Goal: Transaction & Acquisition: Purchase product/service

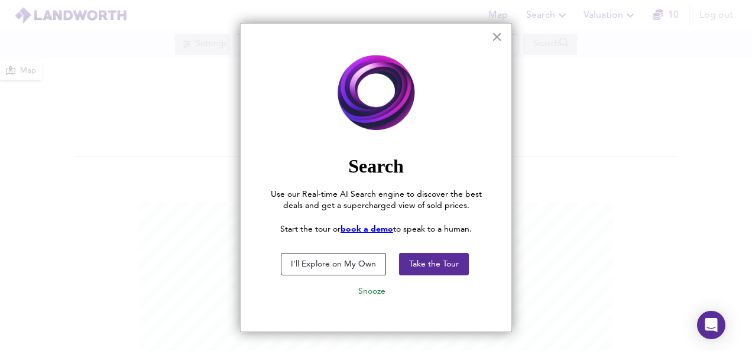
scroll to position [351, 752]
drag, startPoint x: 364, startPoint y: 260, endPoint x: 347, endPoint y: 270, distance: 20.1
click at [347, 270] on button "I'll Explore on My Own" at bounding box center [333, 264] width 105 height 22
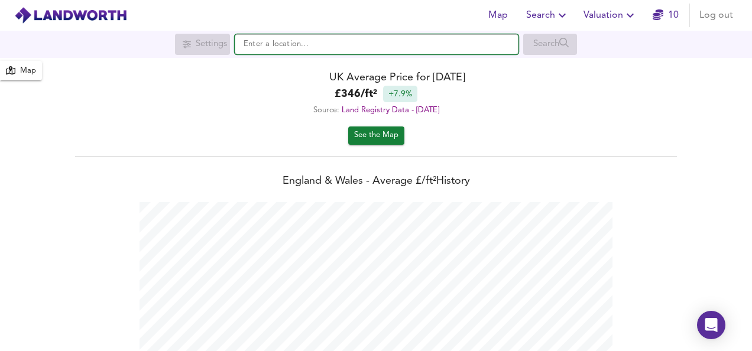
click at [412, 46] on input "text" at bounding box center [377, 44] width 284 height 20
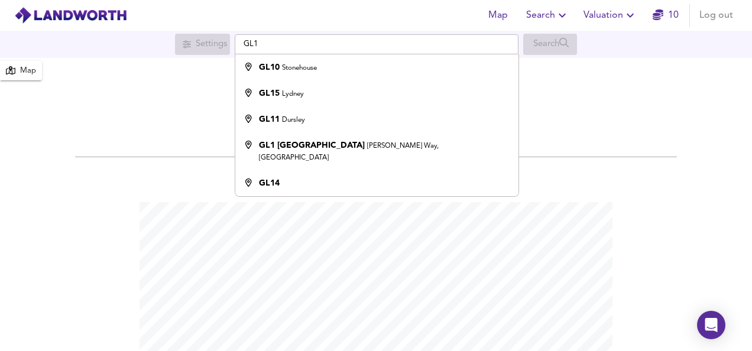
click at [167, 95] on div "£ 346 / ft² +7.9%" at bounding box center [376, 94] width 752 height 17
click at [259, 38] on input "GL1" at bounding box center [377, 44] width 284 height 20
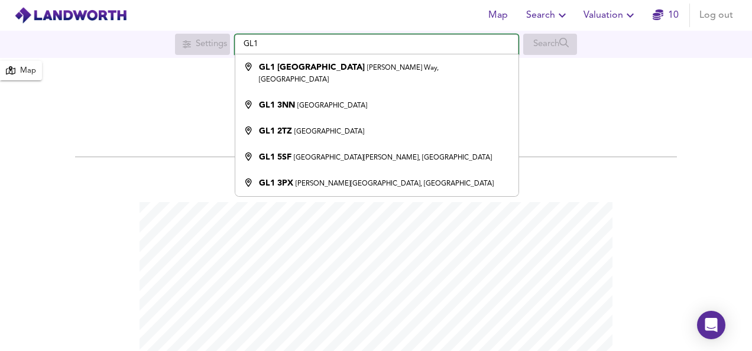
type input "GL1"
click at [599, 127] on div "See the Map" at bounding box center [376, 136] width 752 height 18
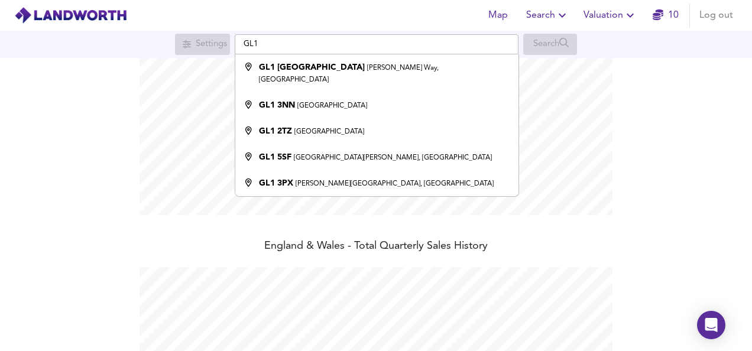
scroll to position [257, 0]
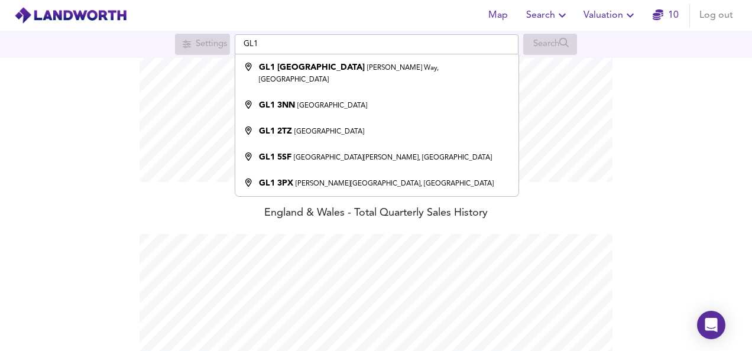
click at [562, 17] on icon "button" at bounding box center [562, 15] width 14 height 14
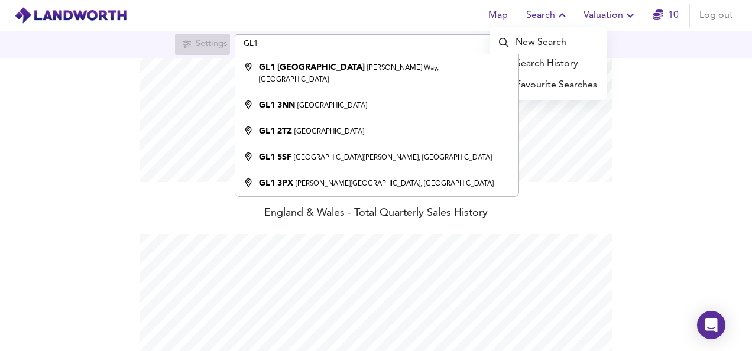
click at [707, 140] on div "England & Wales - Average £/ ft² History England & Wales - Total Quarterly Sale…" at bounding box center [376, 193] width 752 height 577
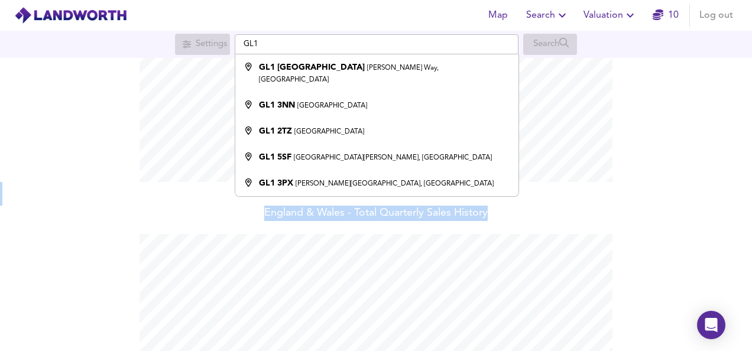
drag, startPoint x: 745, startPoint y: 211, endPoint x: 746, endPoint y: 144, distance: 66.2
click at [746, 144] on div "Map UK Average Price for September 2025 £ 346 / ft² +7.9% Source: Land Registry…" at bounding box center [376, 204] width 752 height 293
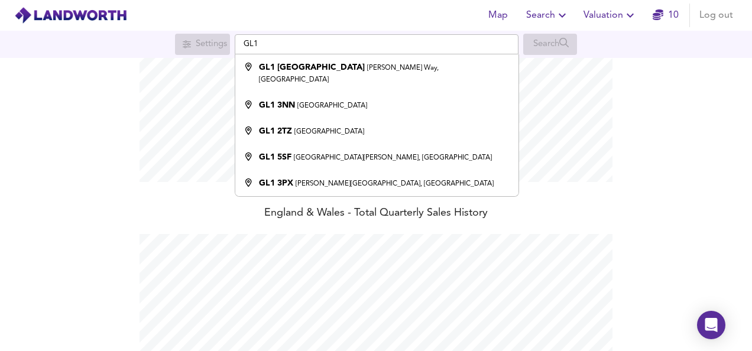
click at [99, 166] on div "England & Wales - Average £/ ft² History England & Wales - Total Quarterly Sale…" at bounding box center [376, 193] width 752 height 577
click at [181, 45] on div "Settings" at bounding box center [202, 44] width 55 height 21
drag, startPoint x: 306, startPoint y: 41, endPoint x: 140, endPoint y: 48, distance: 166.3
click at [140, 48] on div "Settings GL1 GL1 Leisure Centre Bruton Way, Gloucester GL1 3NN Gloucester GL1 2…" at bounding box center [376, 44] width 752 height 21
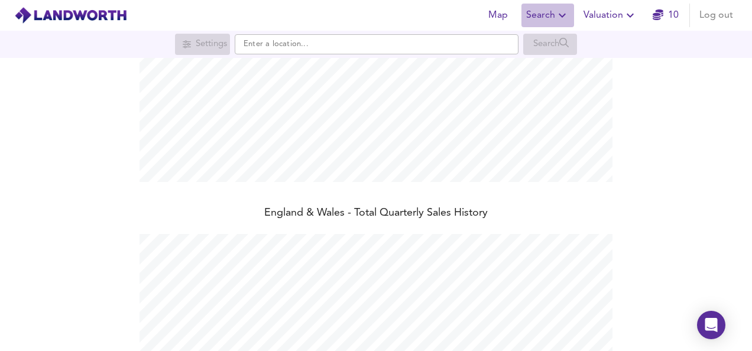
click at [557, 13] on icon "button" at bounding box center [562, 15] width 14 height 14
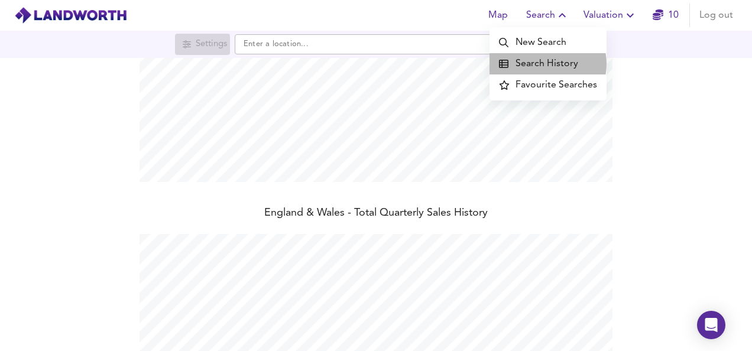
click at [548, 64] on li "Search History" at bounding box center [548, 63] width 117 height 21
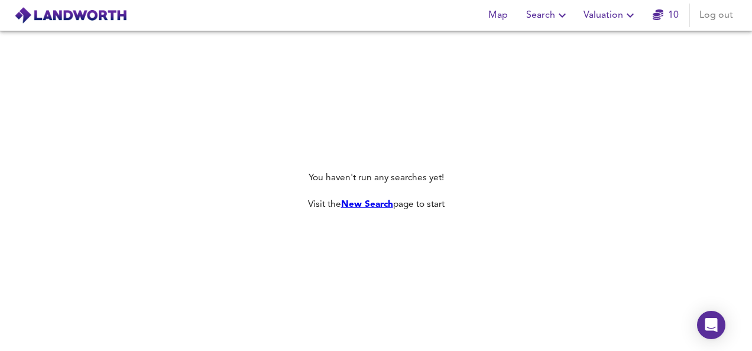
click at [562, 14] on icon "button" at bounding box center [562, 15] width 14 height 14
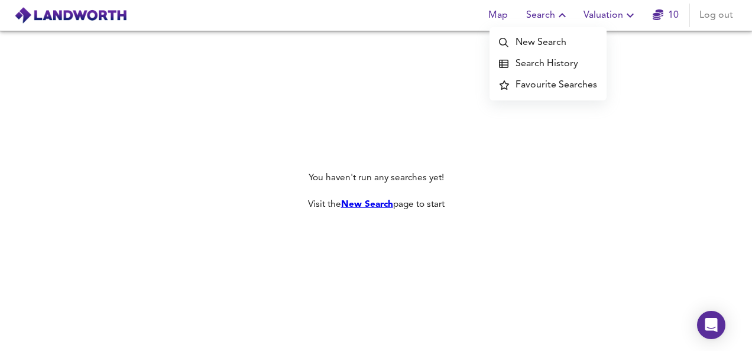
click at [541, 48] on li "New Search" at bounding box center [548, 42] width 117 height 21
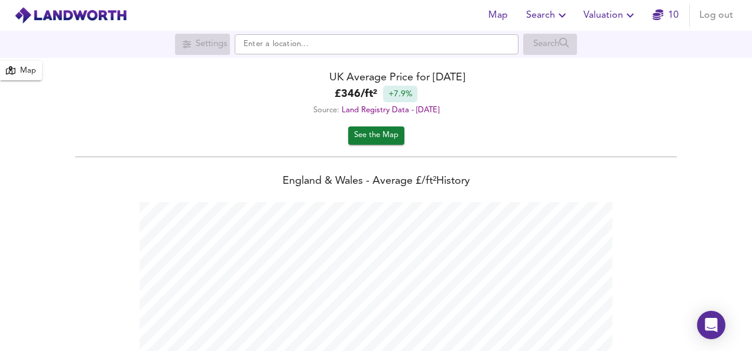
scroll to position [351, 752]
click at [371, 107] on link "Land Registry Data - [DATE]" at bounding box center [391, 110] width 98 height 8
click at [372, 122] on div "UK Average Price for [DATE] £ 346 / ft² +7.9% Source: Land Registry Data - [DAT…" at bounding box center [376, 92] width 752 height 69
drag, startPoint x: 372, startPoint y: 122, endPoint x: 367, endPoint y: 135, distance: 14.1
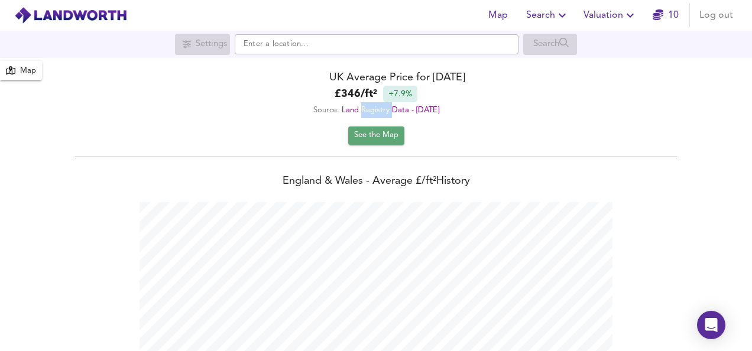
drag, startPoint x: 367, startPoint y: 135, endPoint x: 356, endPoint y: 140, distance: 11.6
click at [356, 140] on span "See the Map" at bounding box center [376, 136] width 44 height 14
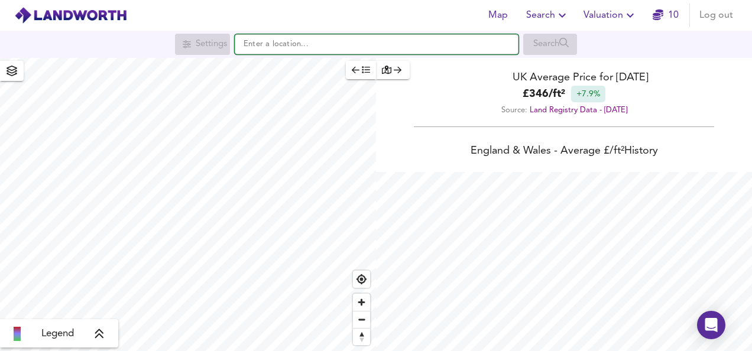
click at [280, 38] on input "text" at bounding box center [377, 44] width 284 height 20
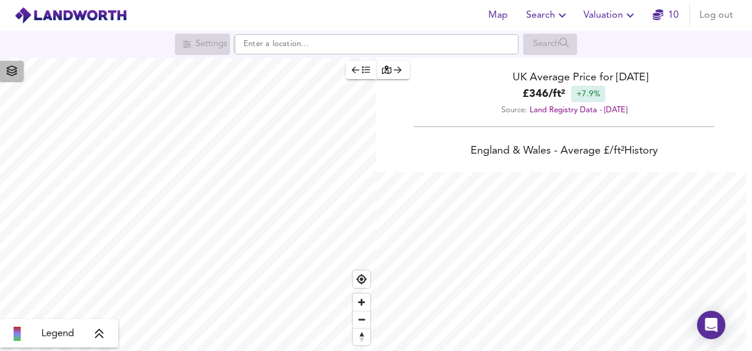
click at [16, 77] on span "button" at bounding box center [11, 71] width 19 height 17
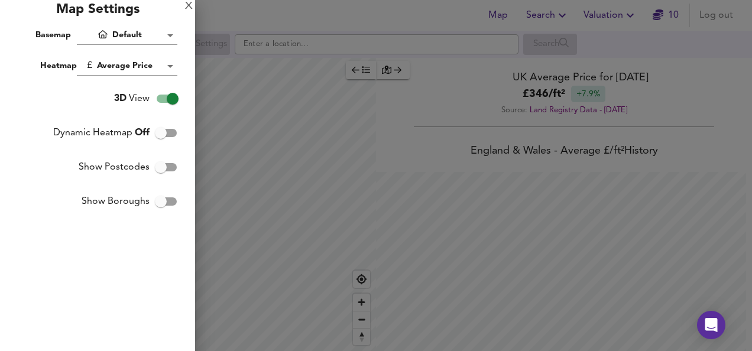
click at [124, 34] on body "Map Search Valuation 10 Log out Settings Search Legend UK Average Price for [DA…" at bounding box center [376, 175] width 752 height 351
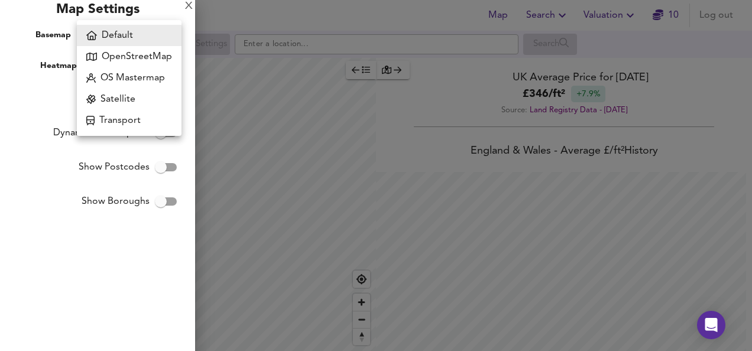
click at [30, 100] on div at bounding box center [376, 175] width 752 height 351
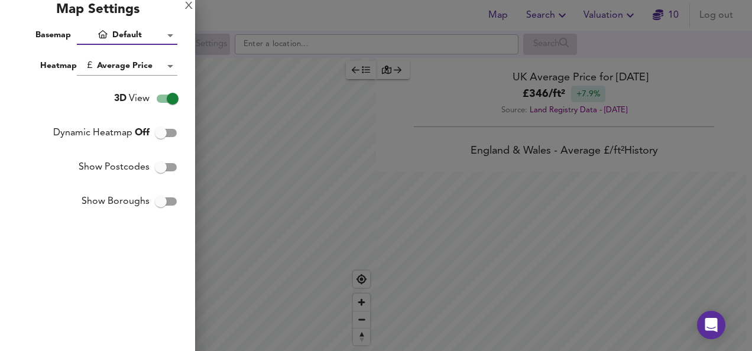
click at [167, 166] on input "Show Postcodes" at bounding box center [160, 167] width 67 height 22
click at [163, 164] on input "Show Postcodes" at bounding box center [172, 167] width 67 height 22
checkbox input "false"
click at [299, 44] on div at bounding box center [376, 175] width 752 height 351
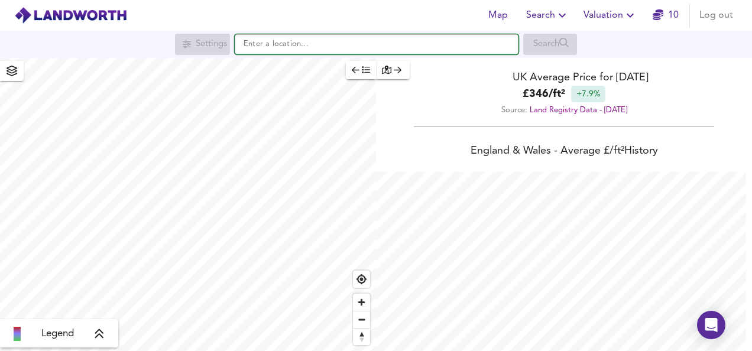
click at [277, 38] on input "text" at bounding box center [377, 44] width 284 height 20
click at [277, 38] on input "G" at bounding box center [377, 44] width 284 height 20
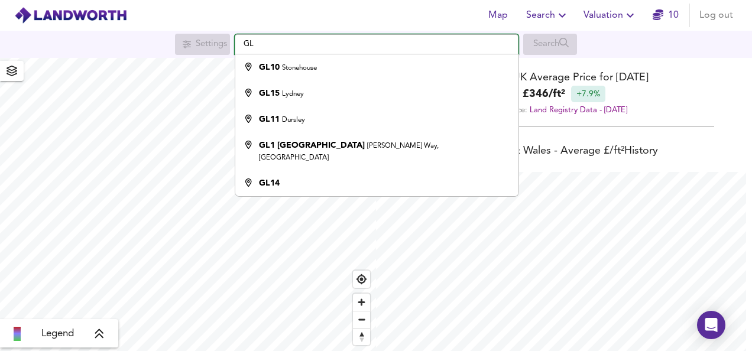
type input "G"
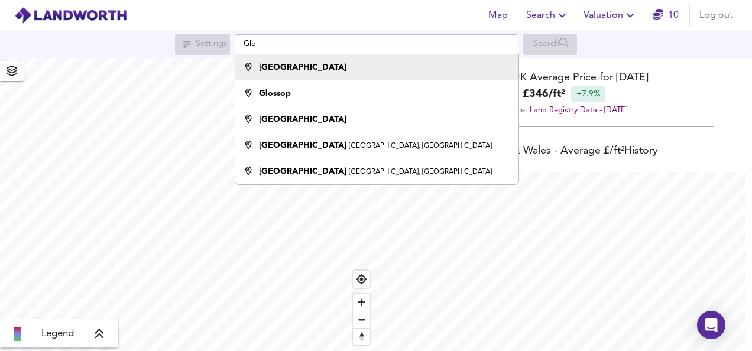
click at [298, 64] on strong "[GEOGRAPHIC_DATA]" at bounding box center [303, 67] width 88 height 8
type input "[GEOGRAPHIC_DATA]"
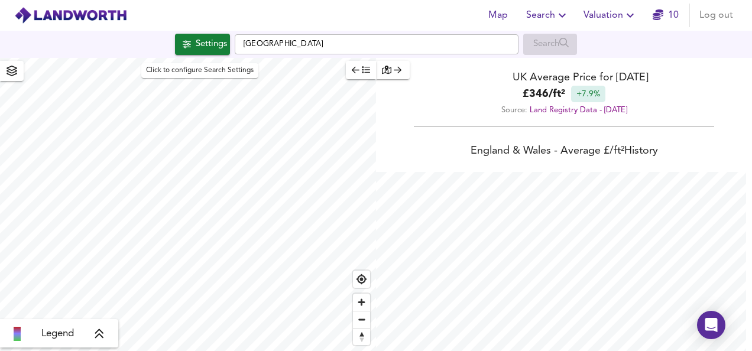
click at [207, 47] on div "Settings" at bounding box center [211, 44] width 31 height 15
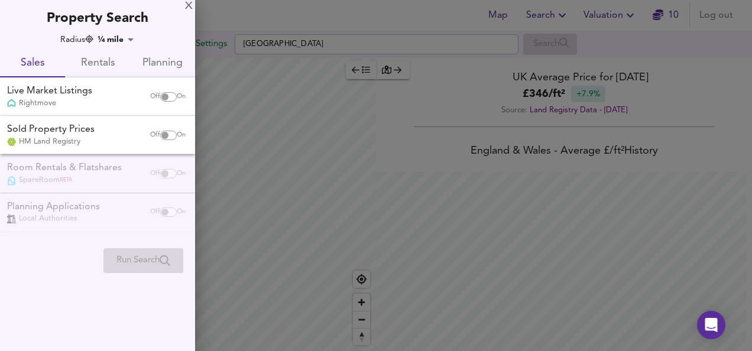
checkbox input "false"
checkbox input "true"
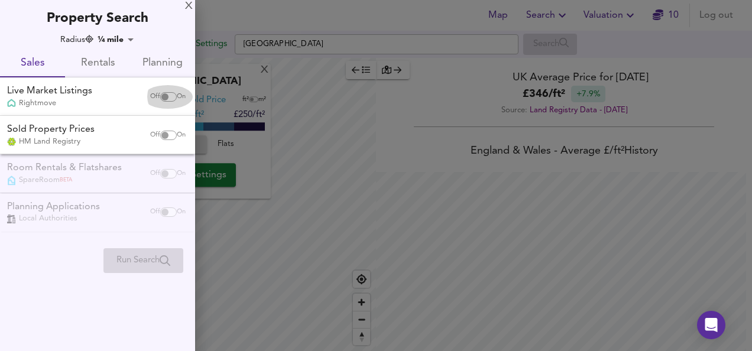
click at [177, 90] on div "Off On" at bounding box center [168, 97] width 50 height 24
checkbox input "true"
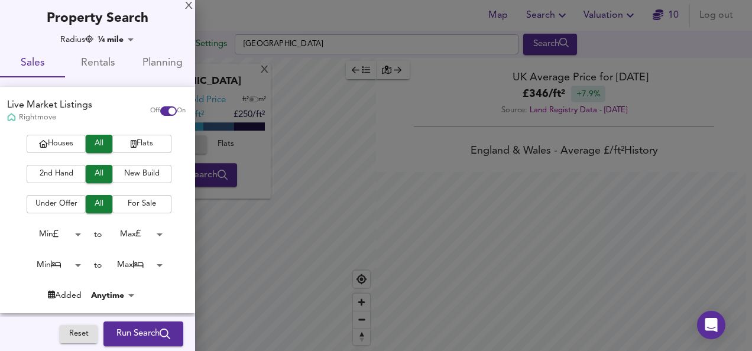
click at [50, 143] on span "Houses" at bounding box center [56, 144] width 47 height 14
click at [143, 203] on span "For Sale" at bounding box center [141, 205] width 47 height 14
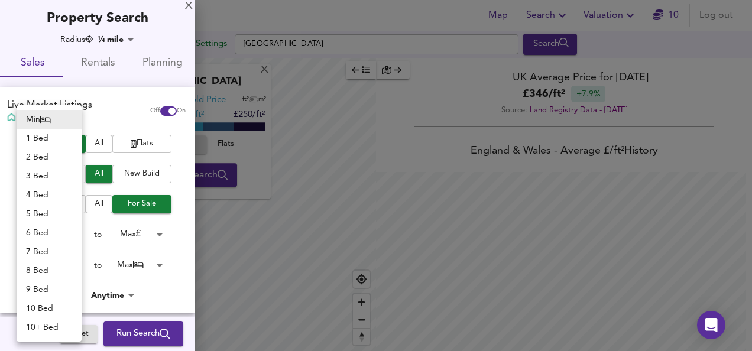
click at [76, 265] on body "Map Search Valuation 10 Log out Settings [GEOGRAPHIC_DATA] Search X Gloucester …" at bounding box center [376, 175] width 752 height 351
click at [48, 174] on li "3 Bed" at bounding box center [49, 176] width 65 height 19
type input "3"
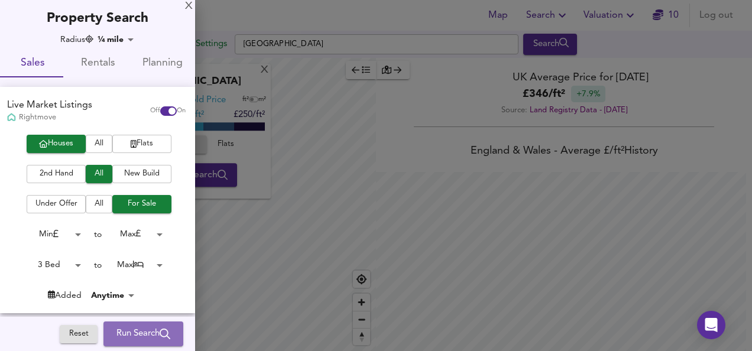
click at [145, 332] on span "Run Search" at bounding box center [144, 333] width 54 height 15
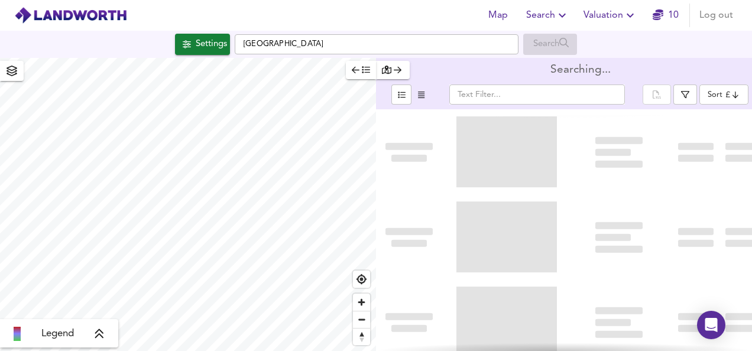
type input "bestdeal"
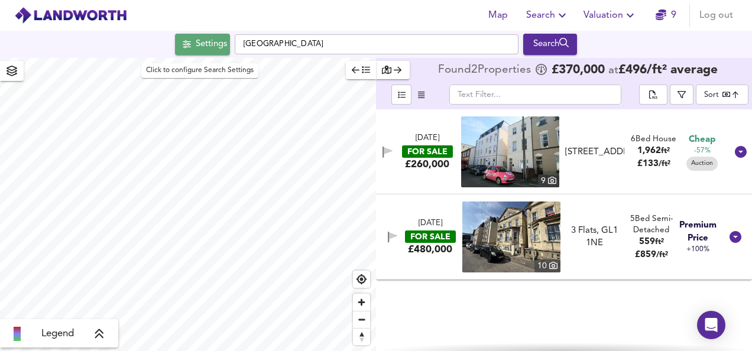
click at [201, 41] on div "Settings" at bounding box center [211, 44] width 31 height 15
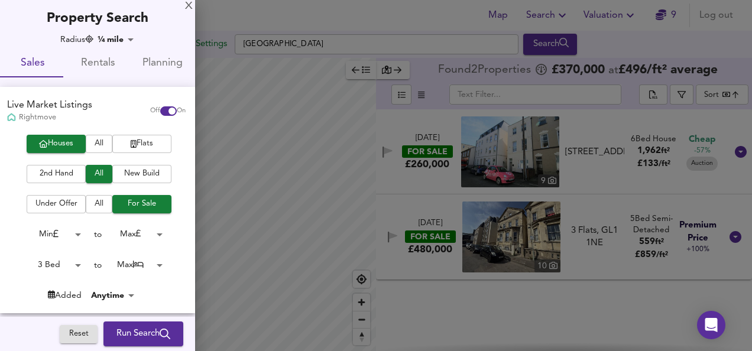
click at [310, 234] on div at bounding box center [376, 175] width 752 height 351
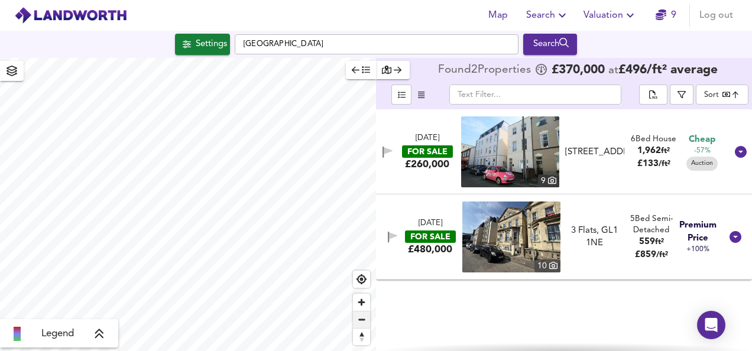
click at [362, 318] on span "Zoom out" at bounding box center [361, 320] width 17 height 17
click at [99, 333] on icon at bounding box center [99, 334] width 11 height 12
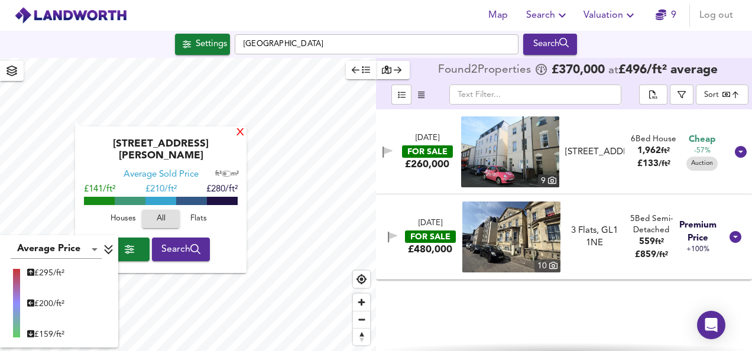
click at [235, 132] on div "X" at bounding box center [240, 133] width 10 height 11
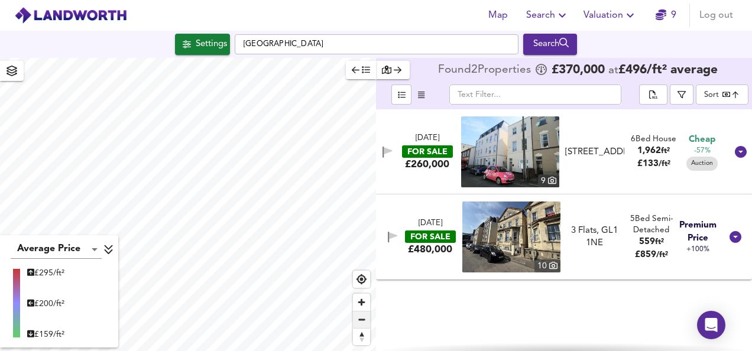
click at [361, 318] on span "Zoom out" at bounding box center [361, 320] width 17 height 17
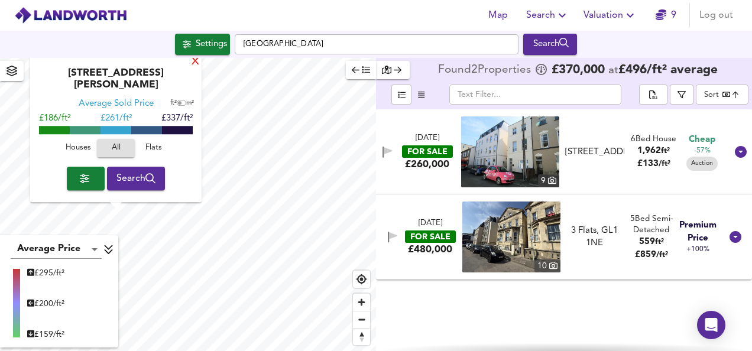
click at [194, 68] on div "X" at bounding box center [195, 62] width 10 height 11
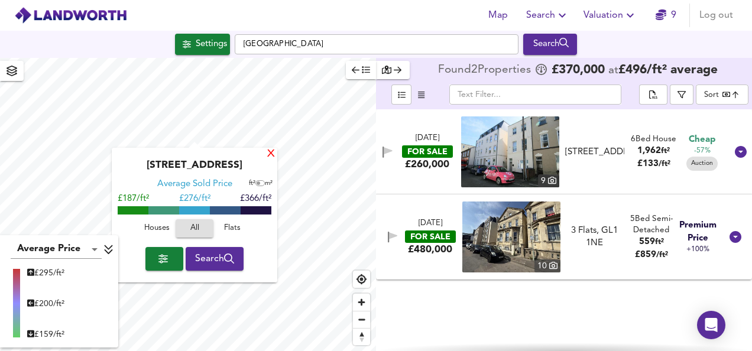
click at [271, 159] on div "X" at bounding box center [271, 154] width 10 height 11
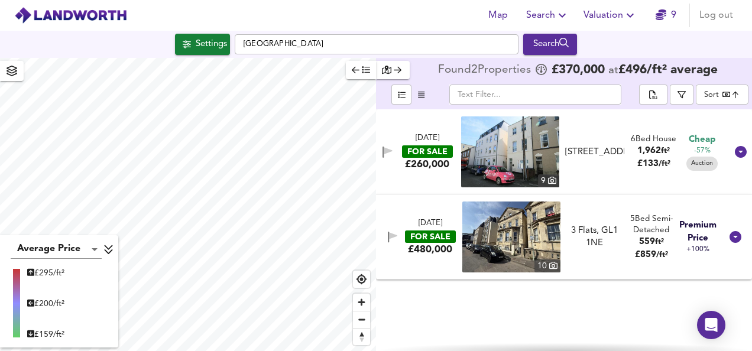
type input "2797"
click at [546, 38] on div "Search" at bounding box center [550, 44] width 48 height 15
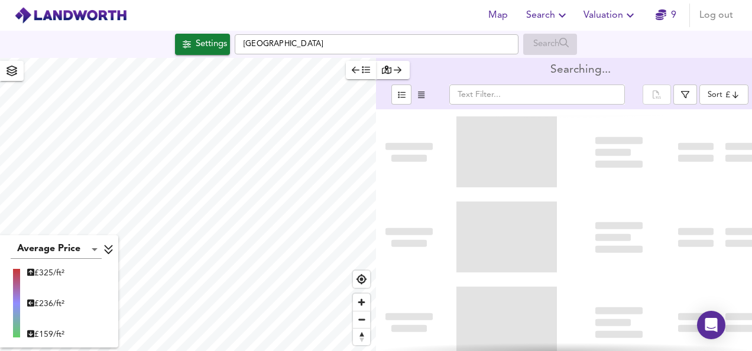
type input "bestdeal"
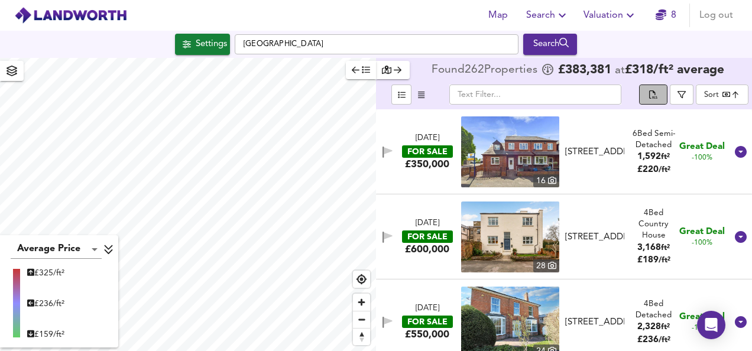
click at [655, 90] on icon "split button" at bounding box center [653, 95] width 8 height 11
click at [352, 27] on div "Map Search Valuation 8 Log out" at bounding box center [376, 16] width 752 height 30
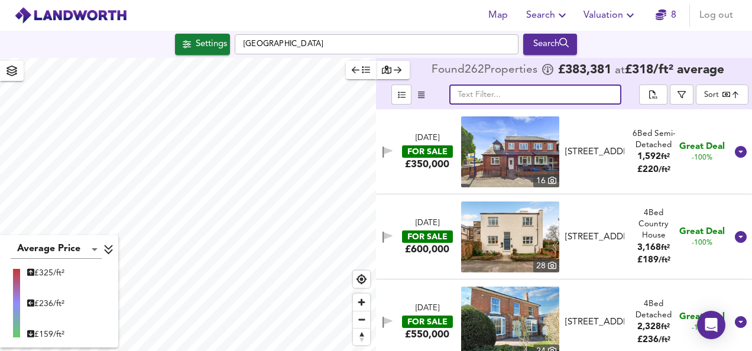
click at [552, 86] on input "text" at bounding box center [535, 95] width 172 height 20
paste input "[PERSON_NAME][STREET_ADDRESS]"
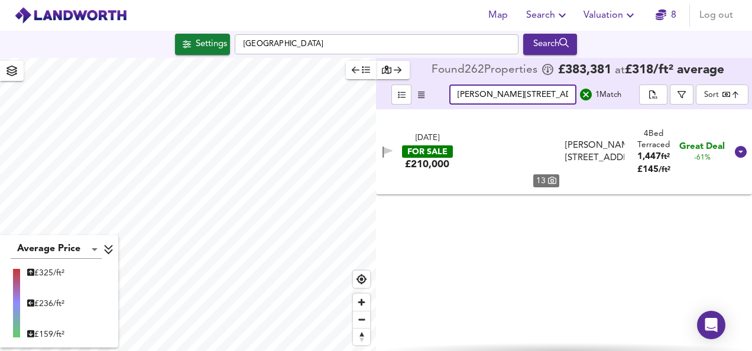
scroll to position [0, 81]
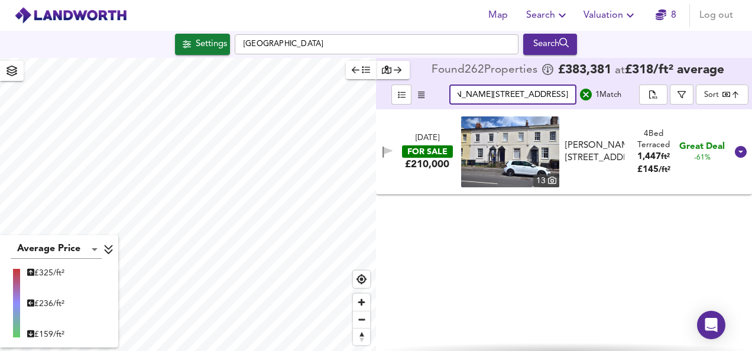
type input "[PERSON_NAME][STREET_ADDRESS]"
click at [510, 155] on img at bounding box center [510, 152] width 98 height 71
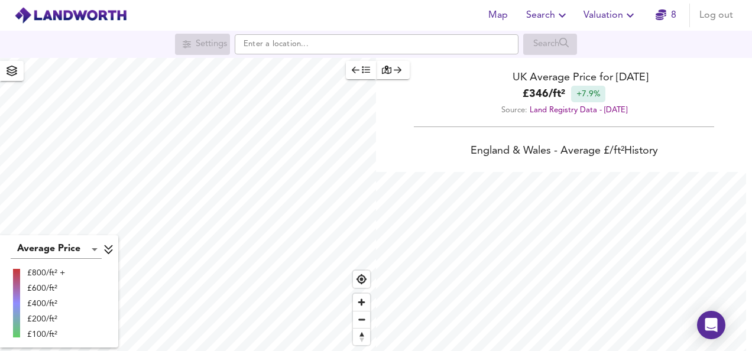
scroll to position [351, 752]
click at [557, 9] on icon "button" at bounding box center [562, 15] width 14 height 14
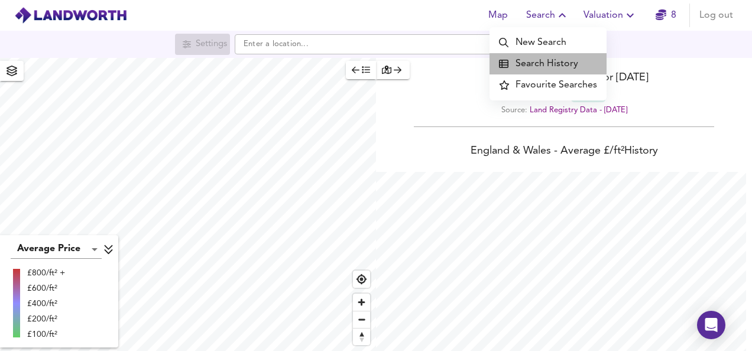
click at [562, 62] on li "Search History" at bounding box center [548, 63] width 117 height 21
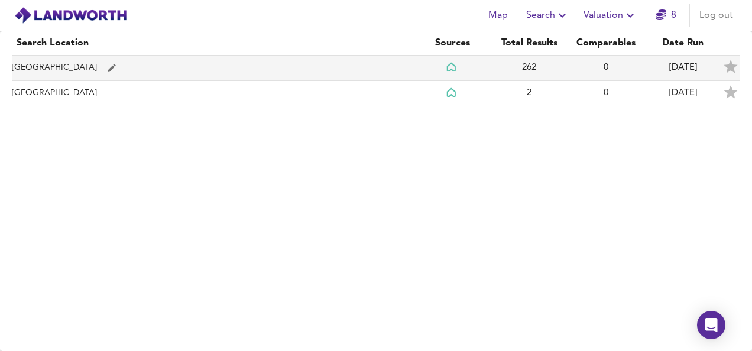
click at [341, 75] on td "[GEOGRAPHIC_DATA]" at bounding box center [213, 68] width 402 height 25
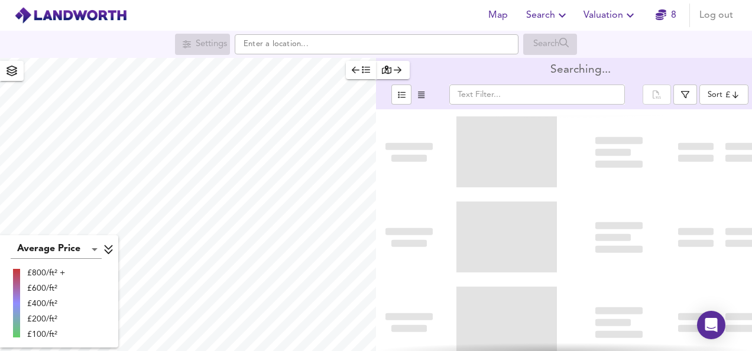
type input "bestdeal"
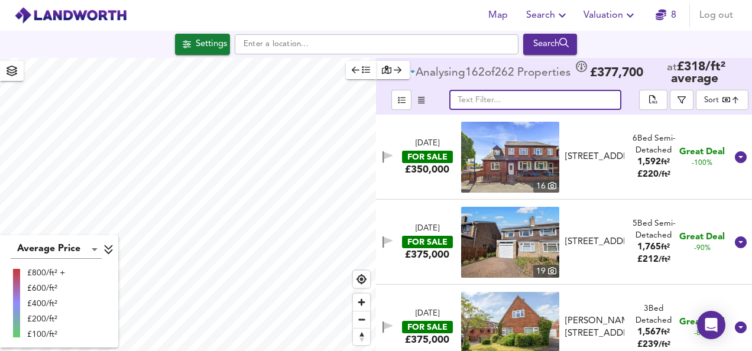
click at [510, 98] on input "text" at bounding box center [535, 100] width 172 height 20
paste input "[PERSON_NAME][STREET_ADDRESS]"
type input "[PERSON_NAME][STREET_ADDRESS]"
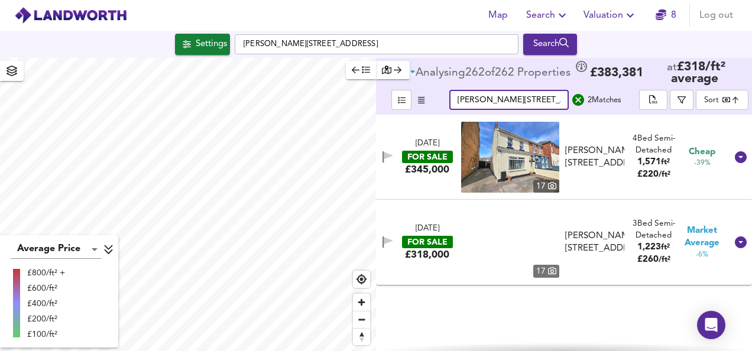
scroll to position [0, 17]
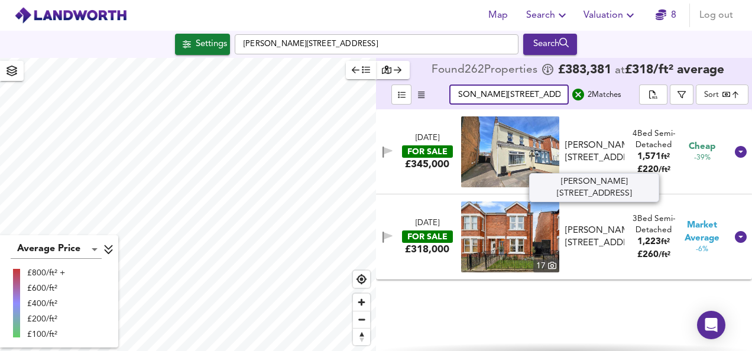
checkbox input "false"
checkbox input "true"
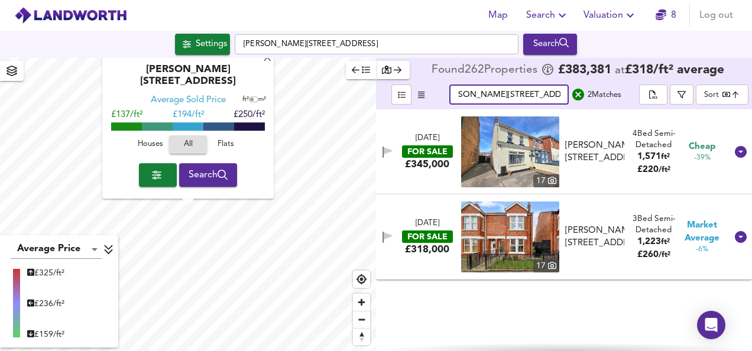
type input "[PERSON_NAME][STREET_ADDRESS]"
click at [499, 160] on img at bounding box center [510, 152] width 98 height 71
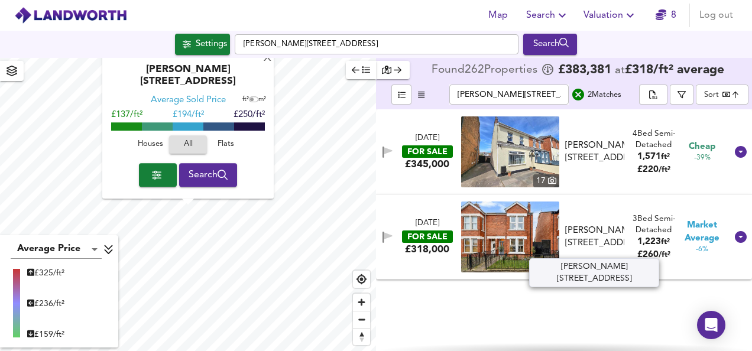
click at [601, 238] on div "[PERSON_NAME][STREET_ADDRESS]" at bounding box center [595, 237] width 60 height 25
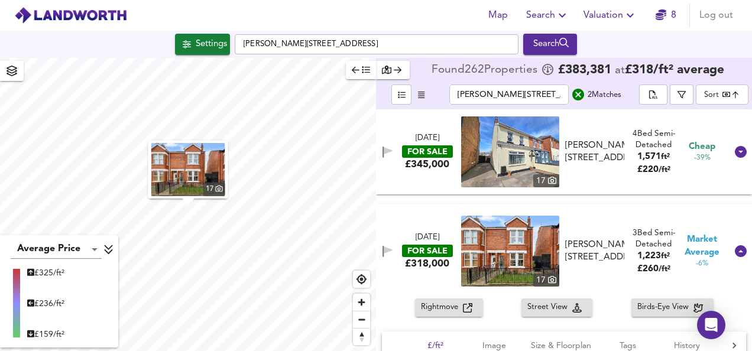
click at [448, 246] on div "FOR SALE" at bounding box center [427, 251] width 51 height 12
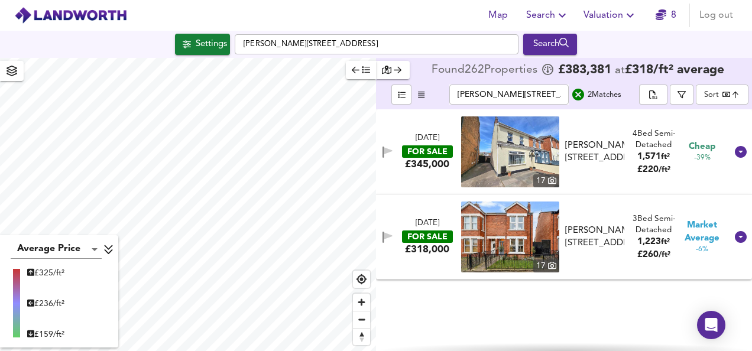
click at [486, 250] on img at bounding box center [510, 237] width 98 height 71
click at [578, 98] on icon "search" at bounding box center [578, 95] width 12 height 12
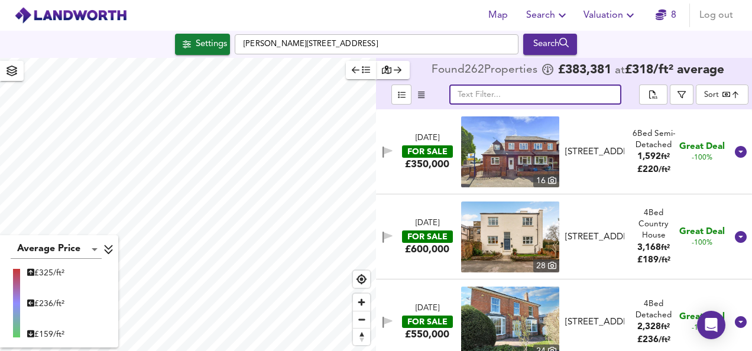
click at [531, 95] on input "text" at bounding box center [535, 95] width 172 height 20
paste input "[PERSON_NAME][STREET_ADDRESS]"
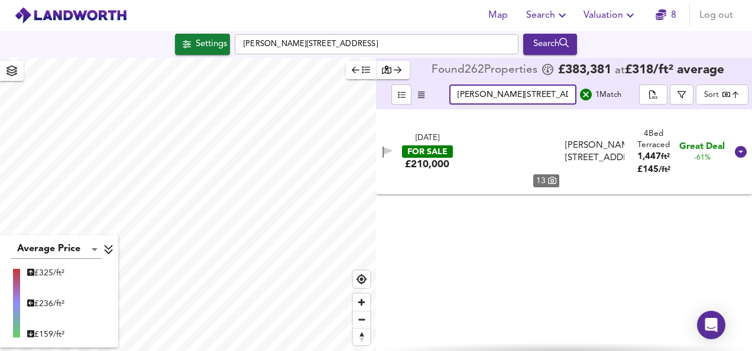
scroll to position [0, 81]
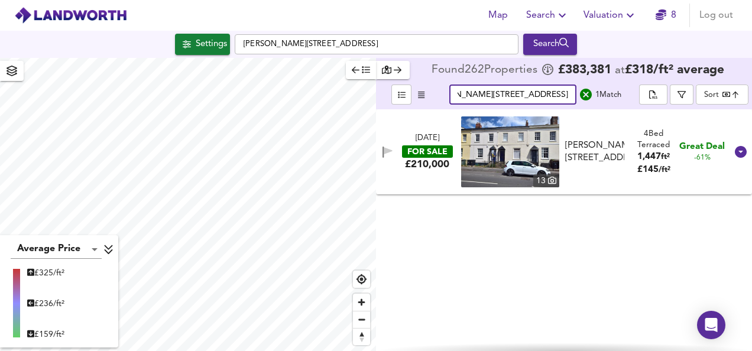
type input "[PERSON_NAME][STREET_ADDRESS]"
click at [530, 147] on img at bounding box center [510, 152] width 98 height 71
